Goal: Use online tool/utility: Utilize a website feature to perform a specific function

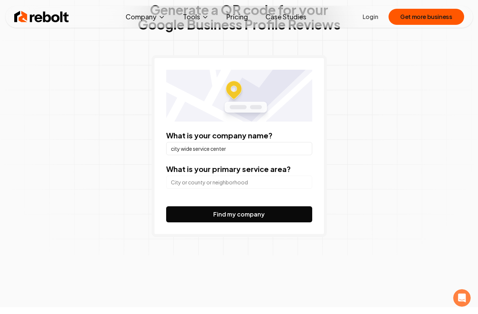
type input "city wide service center"
click at [239, 214] on button "Find my company" at bounding box center [239, 214] width 146 height 16
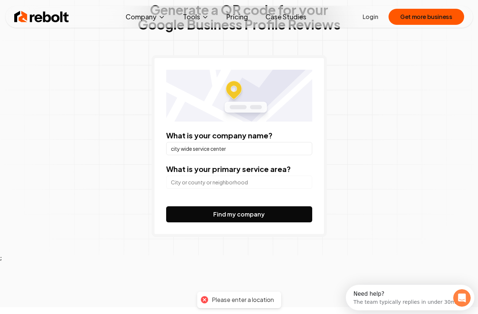
click at [192, 187] on input "search" at bounding box center [239, 182] width 146 height 13
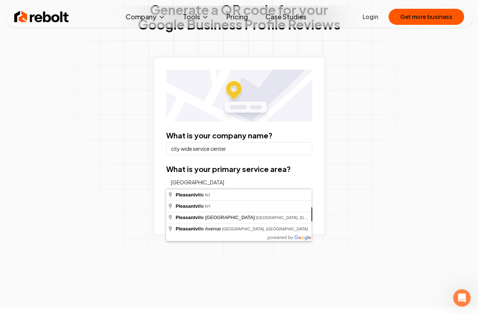
click at [239, 214] on button "Find my company" at bounding box center [239, 214] width 146 height 16
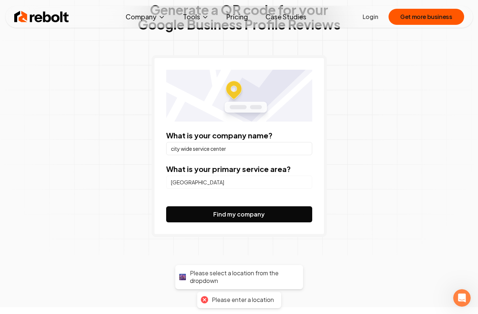
click at [229, 179] on input "[GEOGRAPHIC_DATA]" at bounding box center [239, 182] width 146 height 13
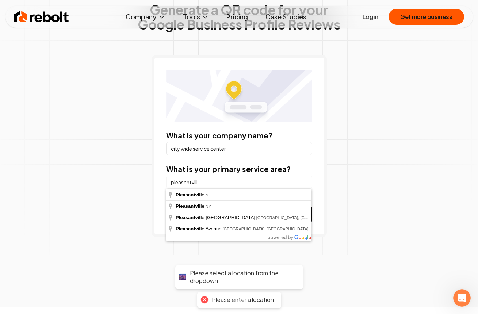
type input "[GEOGRAPHIC_DATA], [GEOGRAPHIC_DATA]"
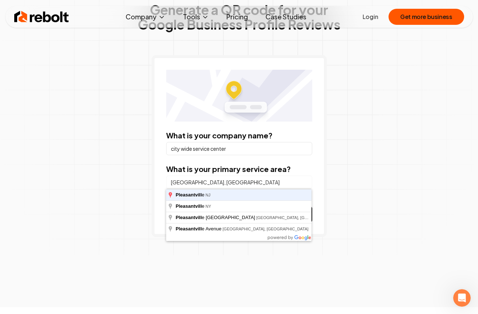
click at [239, 214] on button "Find my company" at bounding box center [239, 214] width 146 height 16
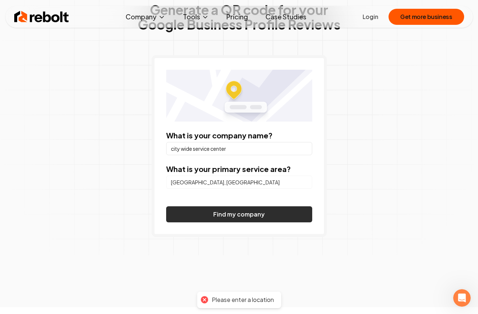
click at [214, 214] on button "Find my company" at bounding box center [239, 214] width 146 height 16
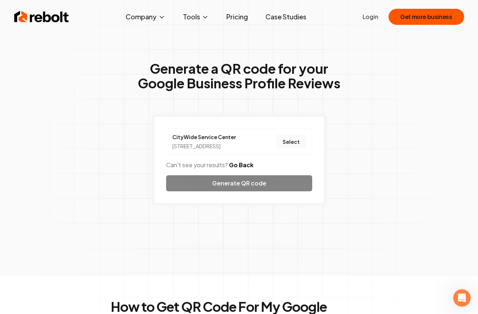
click at [294, 147] on button "Select" at bounding box center [292, 141] width 30 height 13
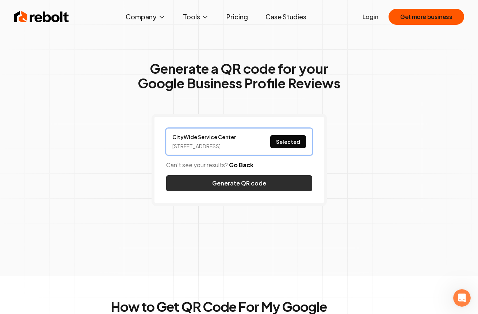
click at [231, 191] on button "Generate QR code" at bounding box center [239, 183] width 146 height 16
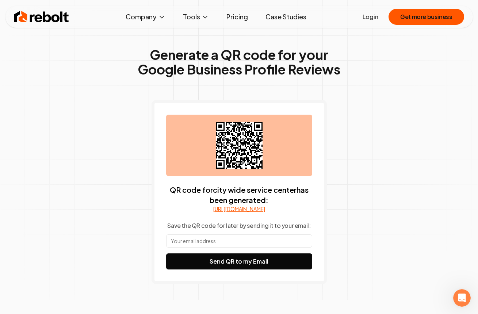
scroll to position [16, 0]
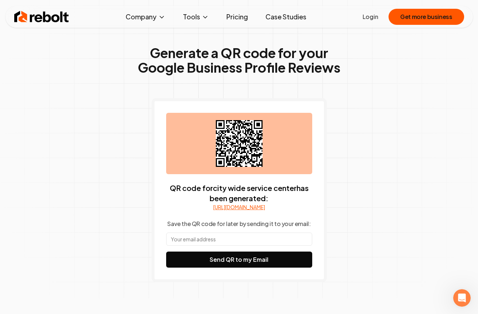
click at [242, 211] on link "[URL][DOMAIN_NAME]" at bounding box center [239, 206] width 52 height 7
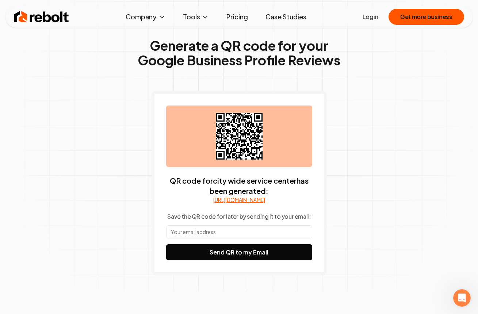
scroll to position [22, 0]
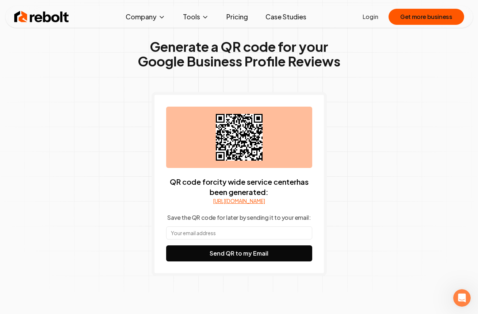
click at [209, 240] on input "text" at bounding box center [239, 232] width 146 height 13
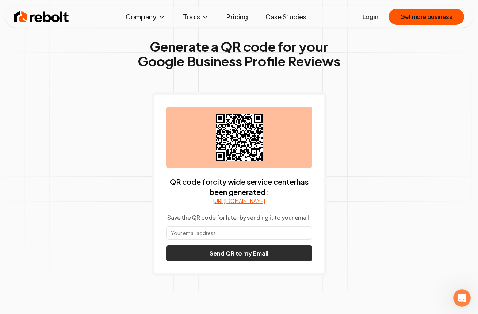
type input "[EMAIL_ADDRESS][DOMAIN_NAME]"
click at [218, 262] on button "Send QR to my Email" at bounding box center [239, 253] width 146 height 16
